Goal: Task Accomplishment & Management: Complete application form

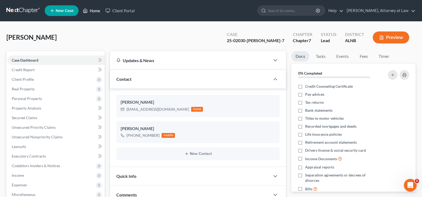
click at [98, 11] on link "Home" at bounding box center [91, 11] width 23 height 10
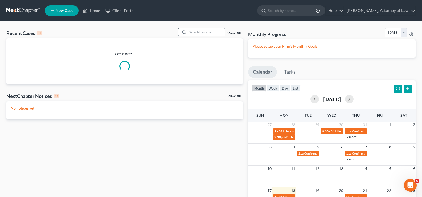
click at [204, 35] on input "search" at bounding box center [206, 32] width 37 height 8
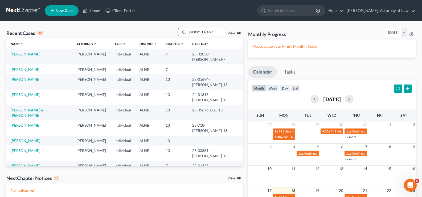
type input "[PERSON_NAME]"
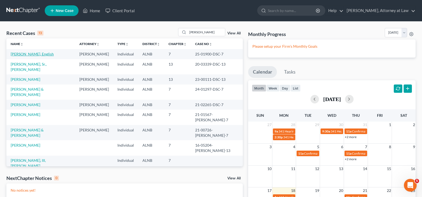
click at [31, 53] on link "[PERSON_NAME], English" at bounding box center [32, 54] width 43 height 5
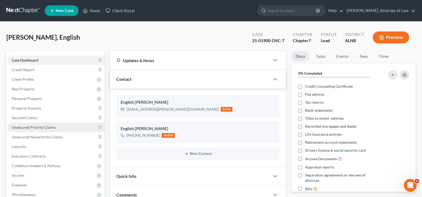
scroll to position [80, 0]
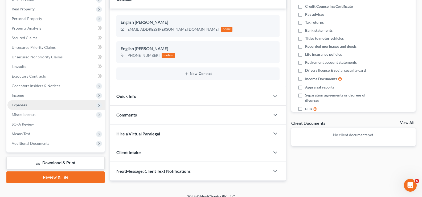
click at [42, 101] on span "Expenses" at bounding box center [55, 105] width 97 height 10
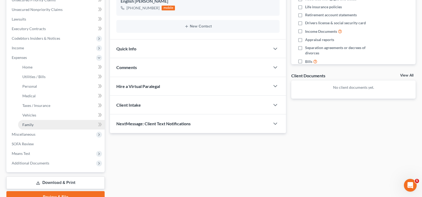
scroll to position [133, 0]
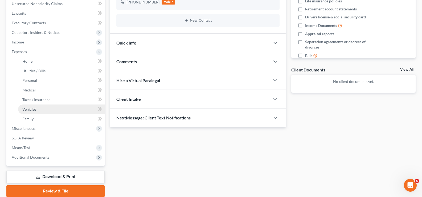
drag, startPoint x: 37, startPoint y: 109, endPoint x: 34, endPoint y: 109, distance: 3.0
click at [37, 109] on link "Vehicles" at bounding box center [61, 109] width 86 height 10
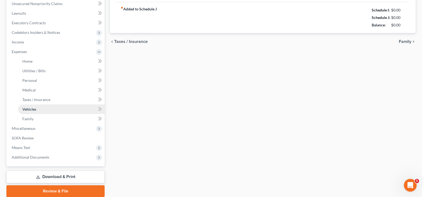
type input "189.00"
type input "220.00"
type input "0.00"
